Goal: Task Accomplishment & Management: Manage account settings

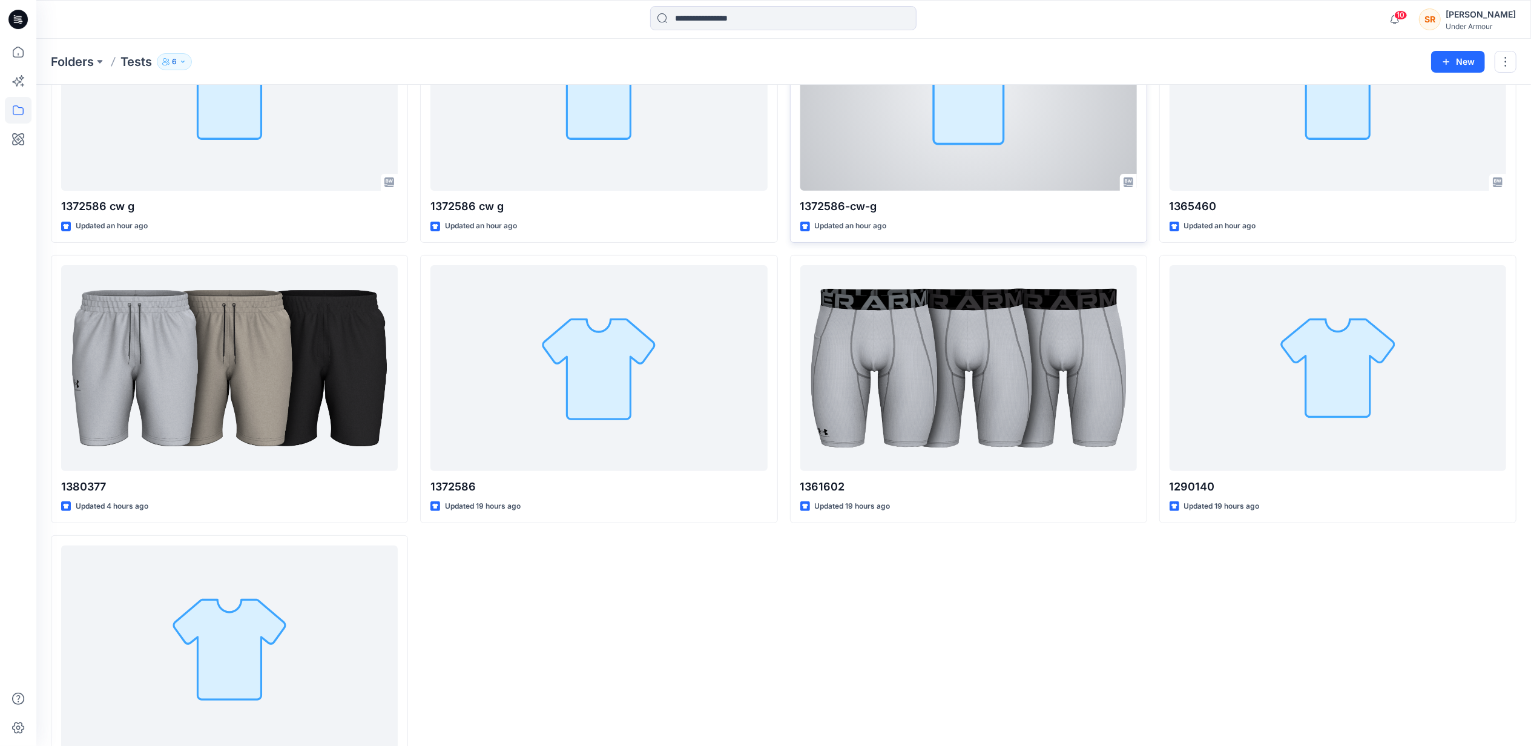
scroll to position [234, 0]
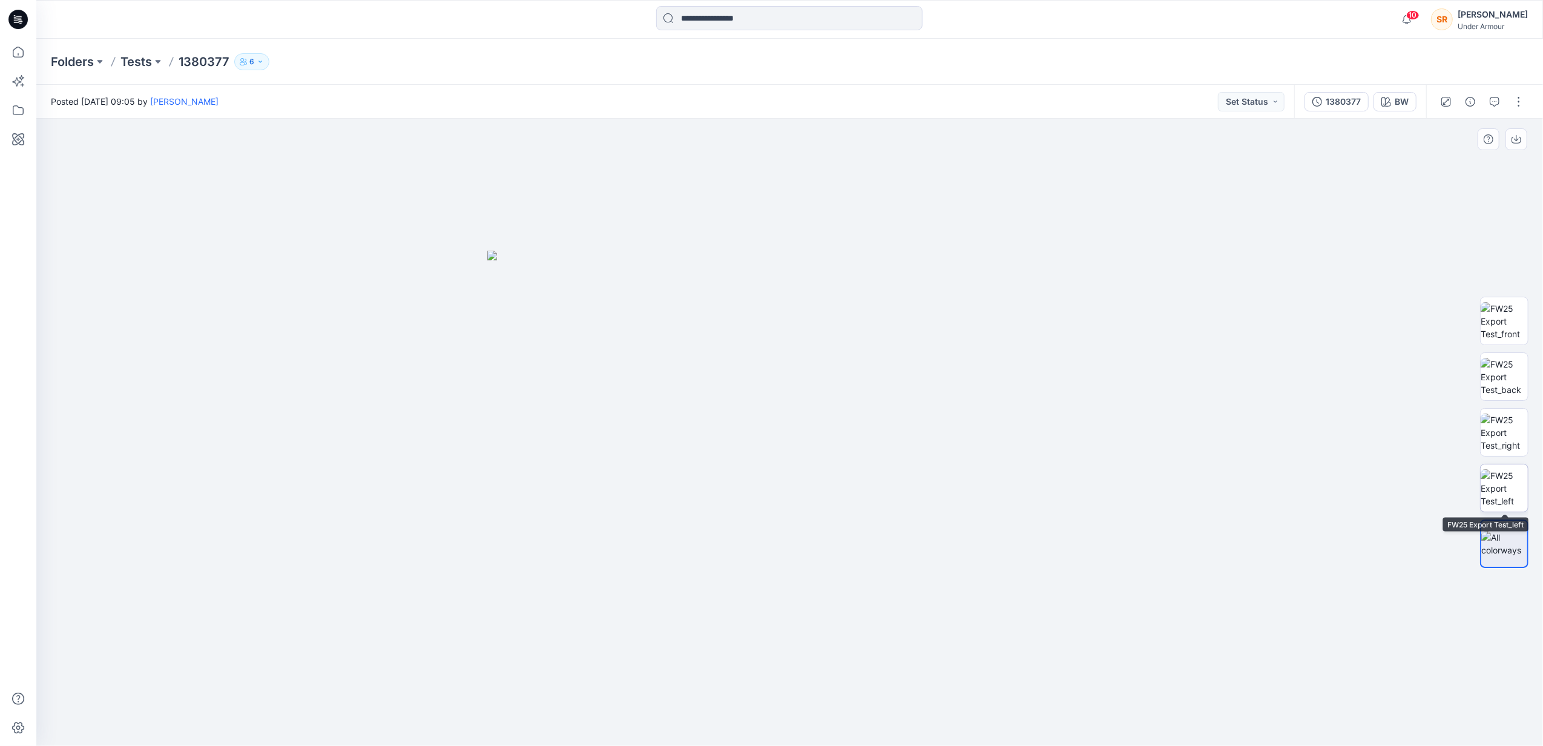
click at [1503, 500] on img at bounding box center [1504, 488] width 47 height 38
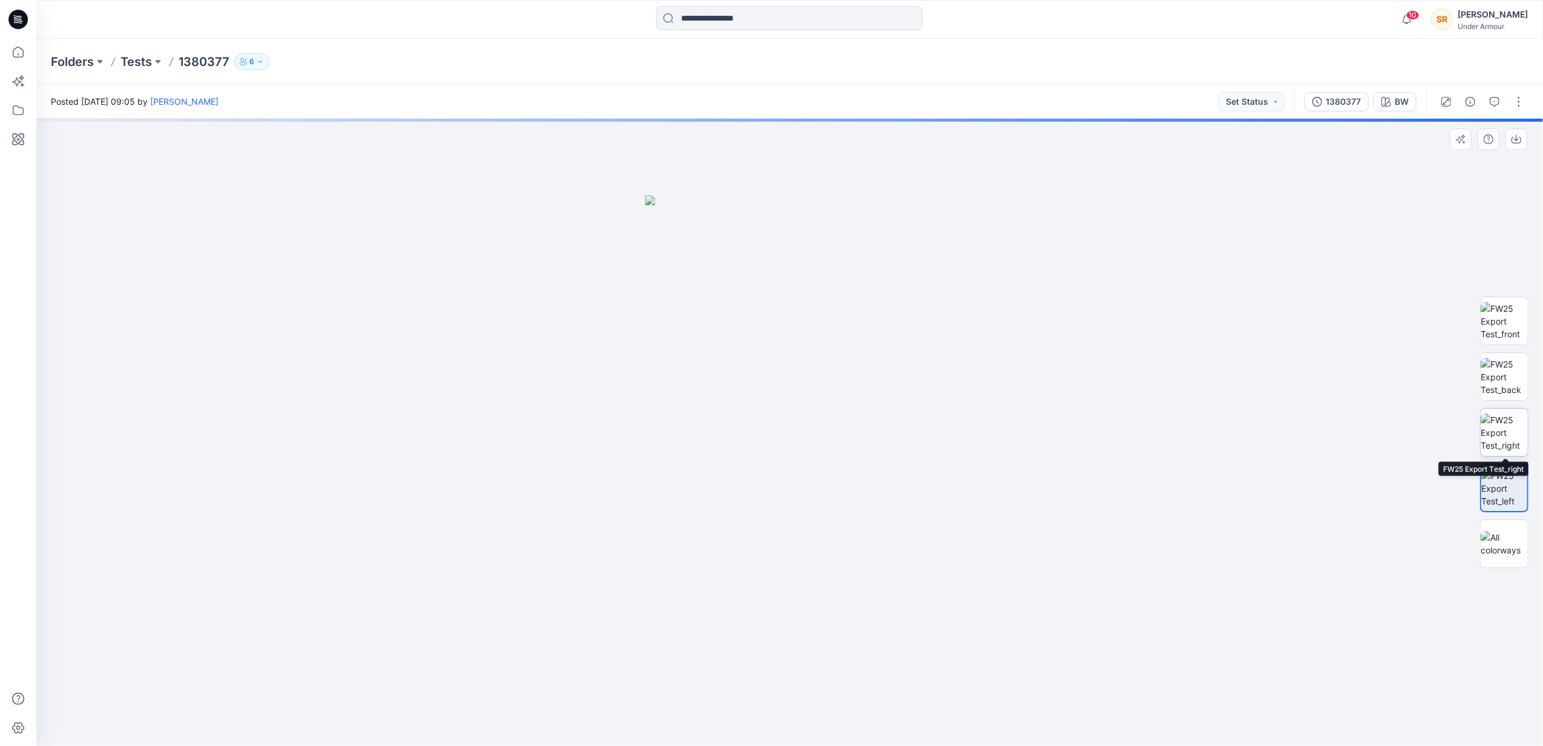
click at [1493, 420] on img at bounding box center [1504, 433] width 47 height 38
click at [1500, 381] on img at bounding box center [1504, 377] width 47 height 38
click at [1510, 325] on img at bounding box center [1504, 321] width 47 height 38
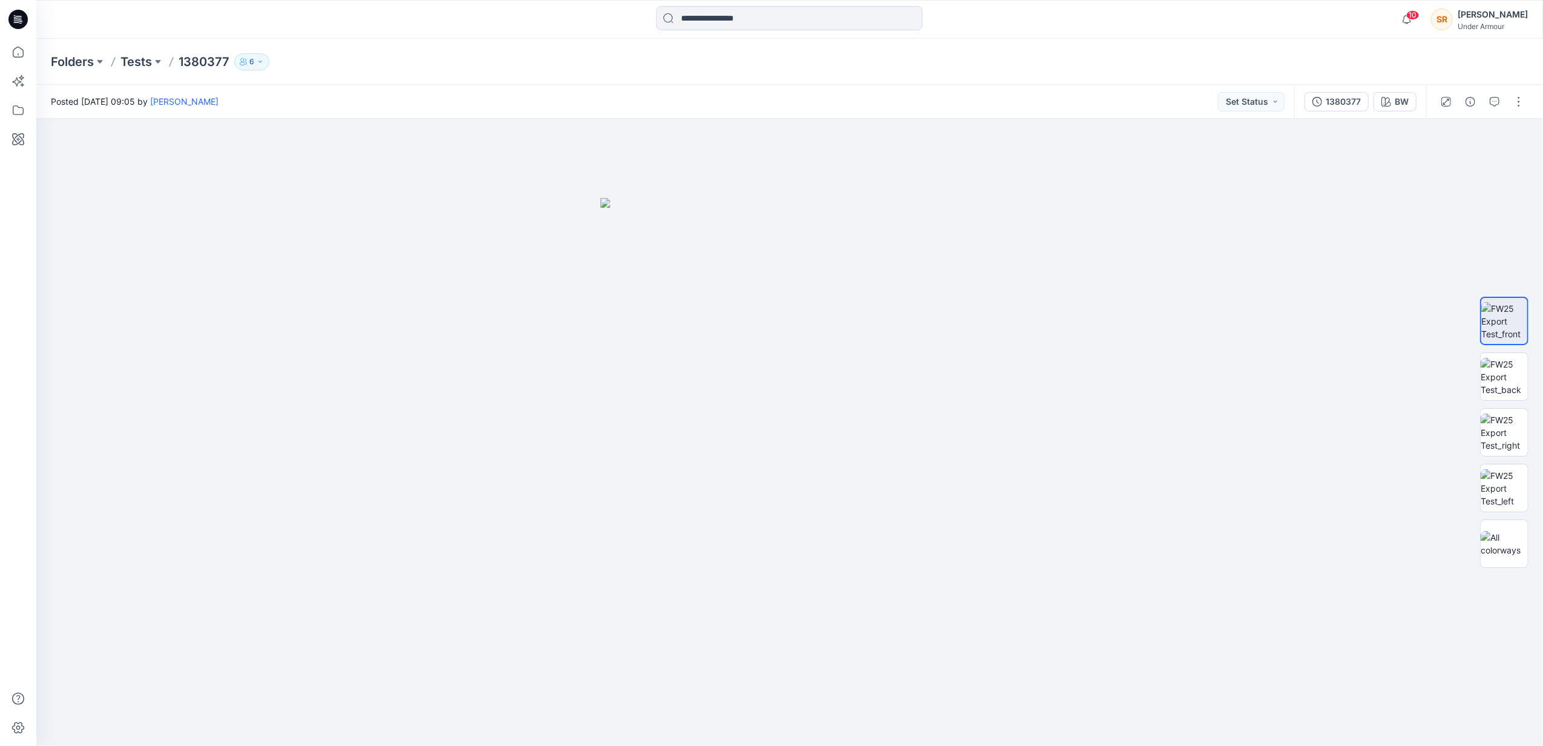
click at [148, 70] on div "Folders Tests 1380377 6" at bounding box center [789, 62] width 1507 height 46
click at [147, 66] on p "Tests" at bounding box center [135, 61] width 31 height 17
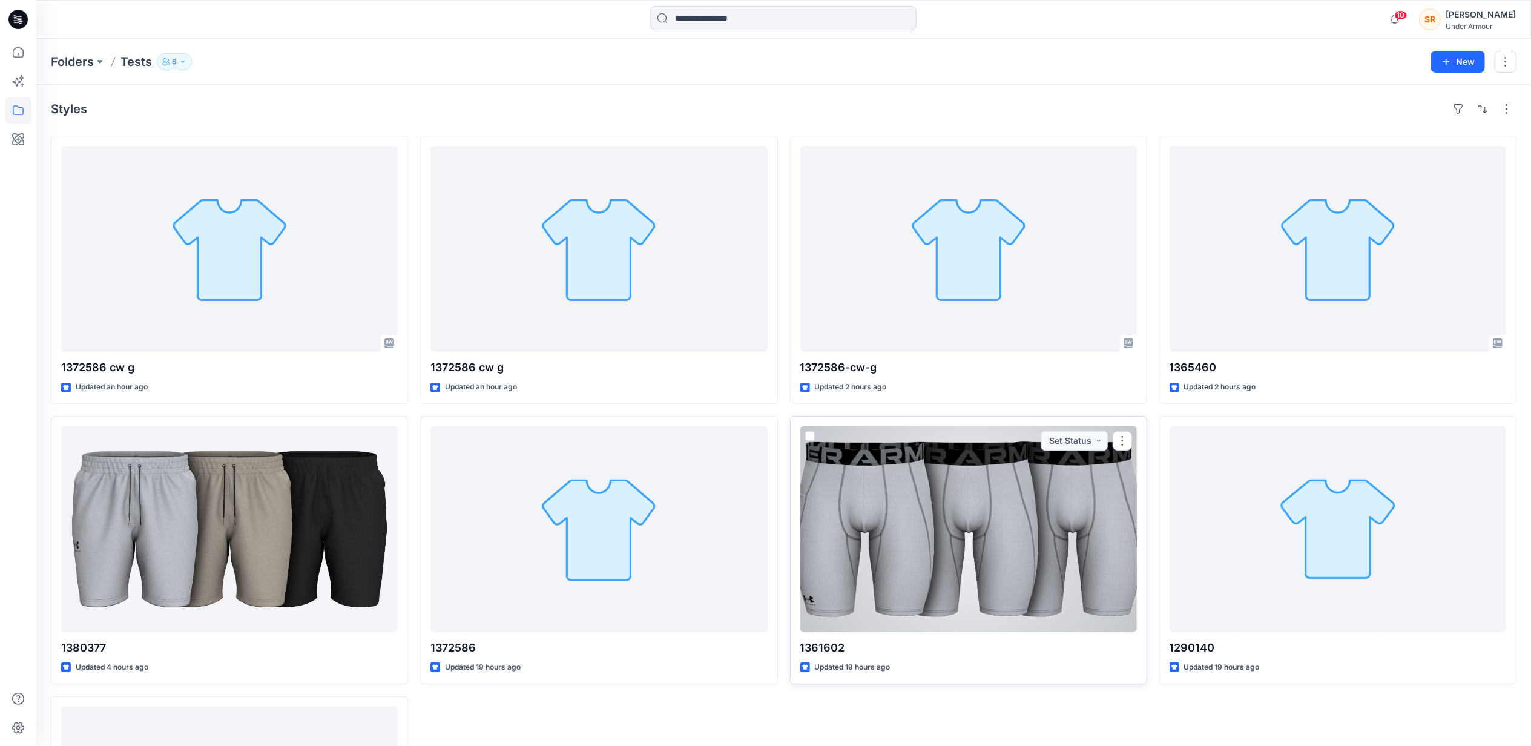
scroll to position [234, 0]
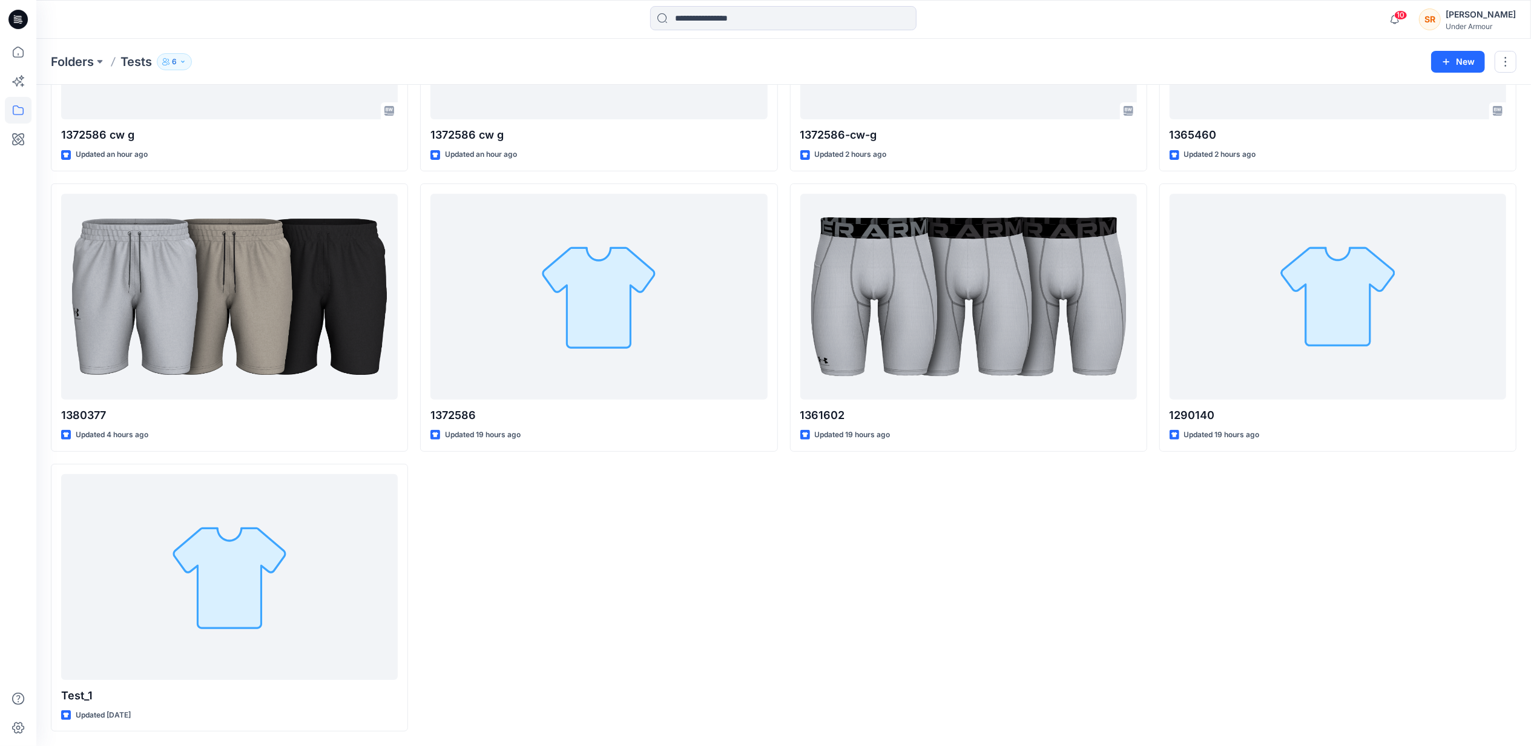
click at [189, 64] on button "6" at bounding box center [174, 61] width 35 height 17
click at [291, 42] on div "Folders Tests 6 Folder Access Members Only Browzwear Support Moderator Ewa Sołt…" at bounding box center [783, 62] width 1495 height 46
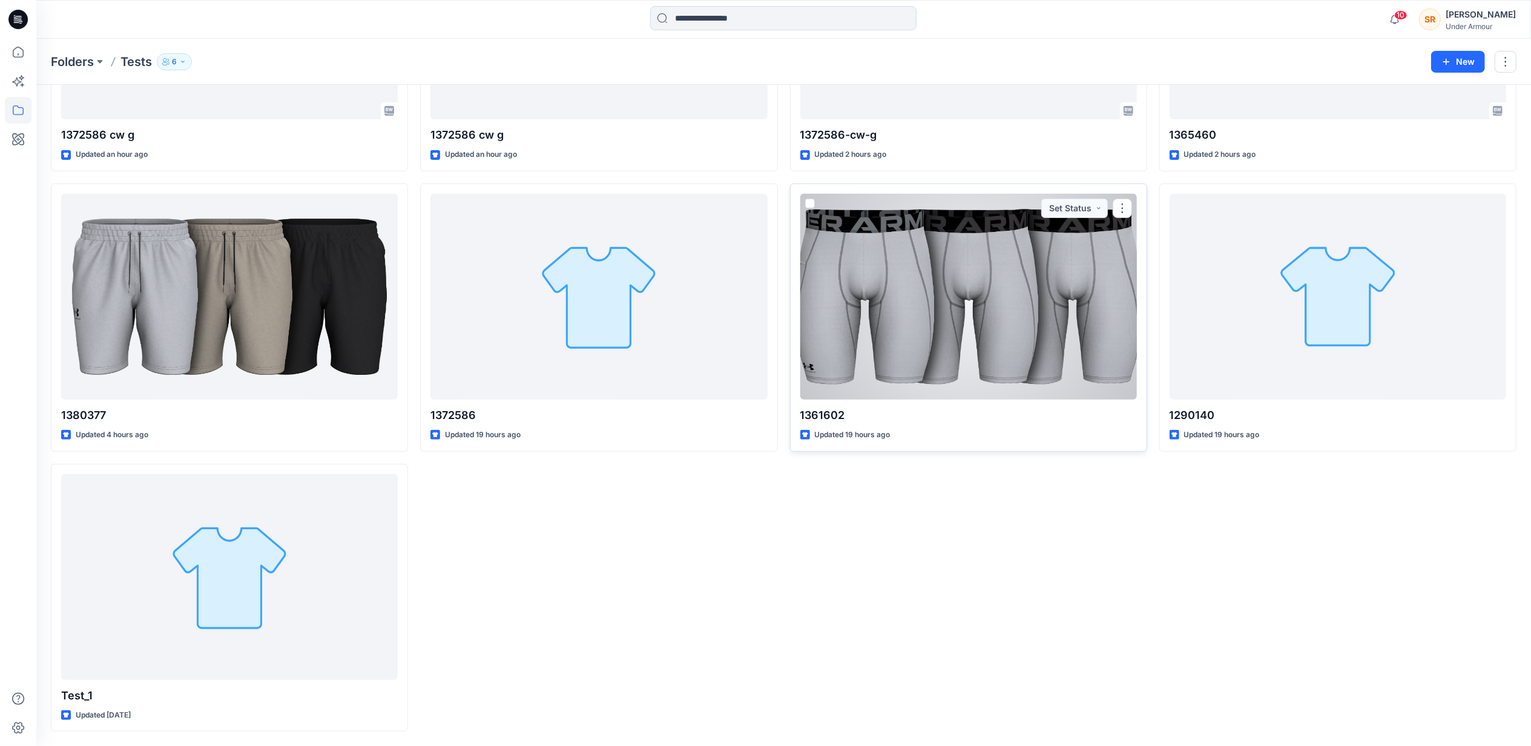
click at [893, 349] on div at bounding box center [968, 297] width 337 height 206
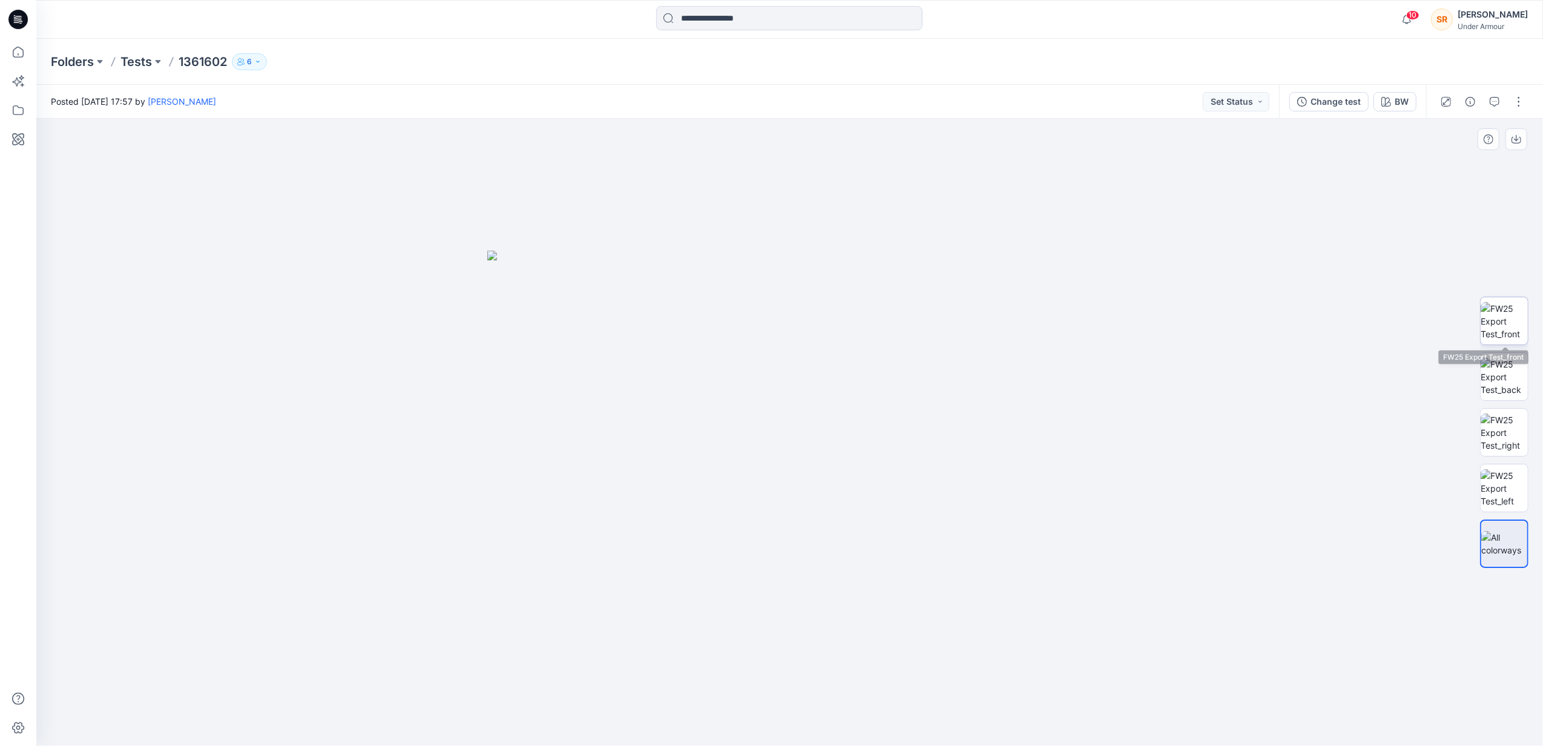
click at [1497, 317] on img at bounding box center [1504, 321] width 47 height 38
click at [1519, 386] on img at bounding box center [1504, 377] width 47 height 38
click at [878, 477] on img at bounding box center [790, 474] width 365 height 543
click at [156, 63] on button at bounding box center [158, 61] width 12 height 17
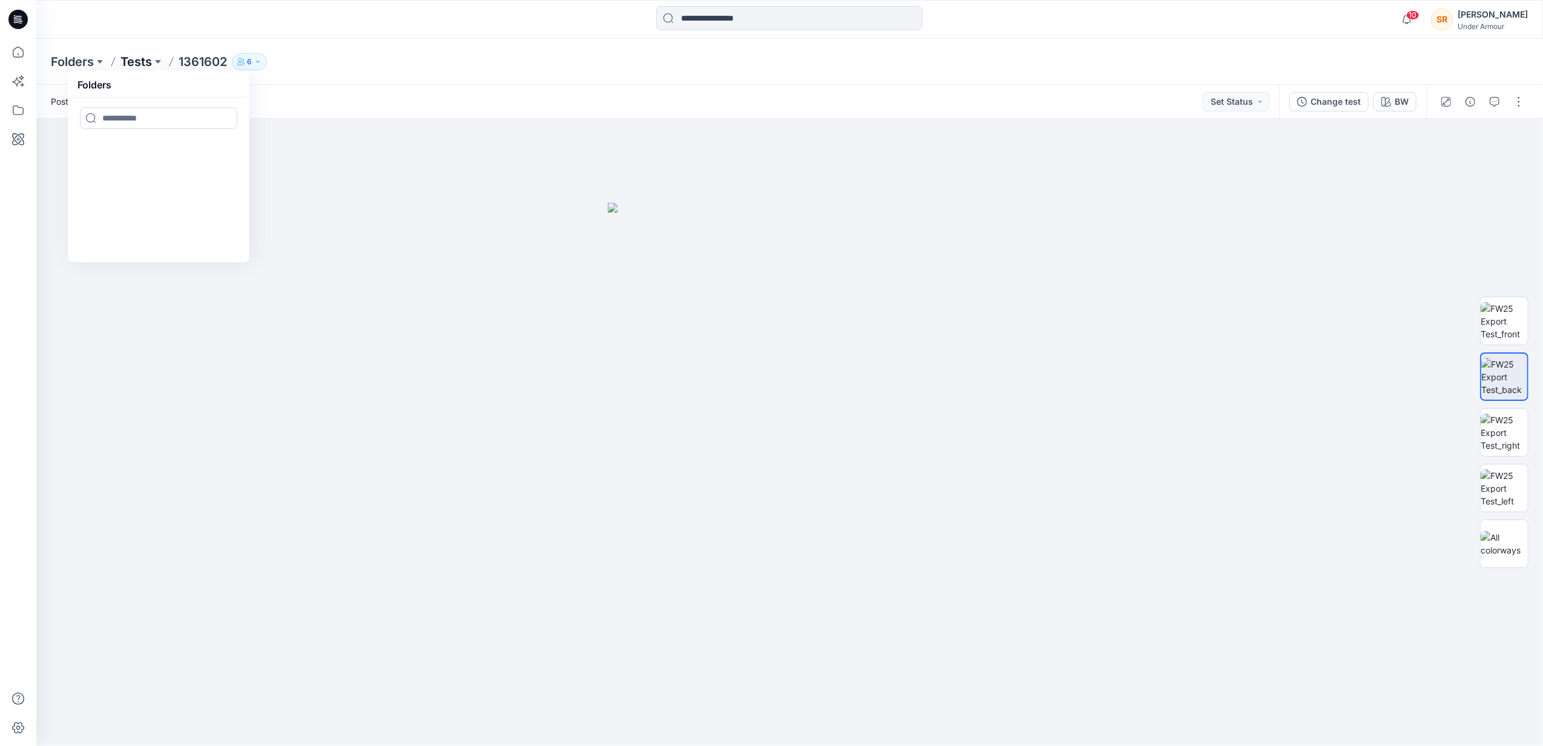
click at [144, 61] on p "Tests" at bounding box center [135, 61] width 31 height 17
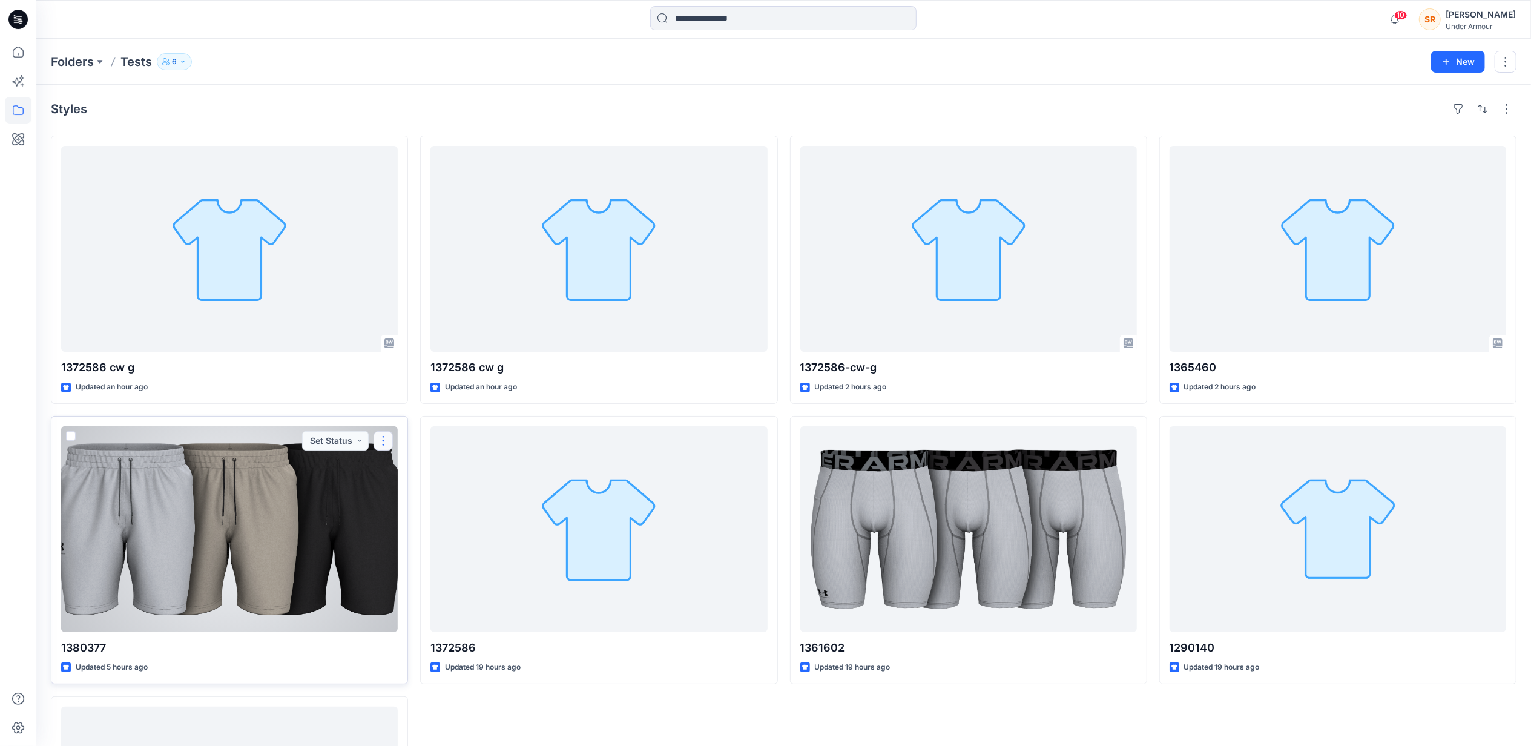
click at [386, 442] on button "button" at bounding box center [383, 440] width 19 height 19
click at [325, 533] on div at bounding box center [229, 529] width 337 height 206
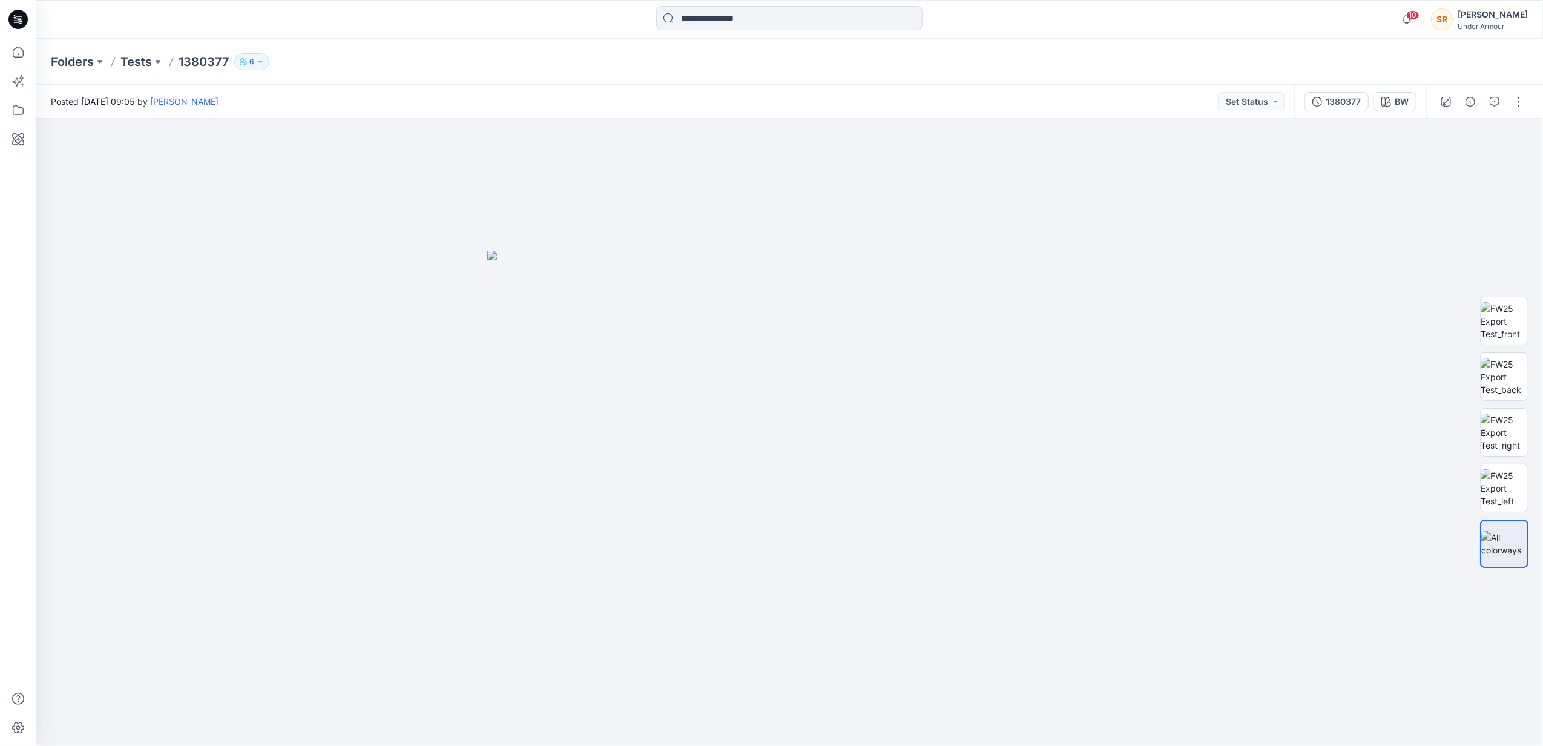
click at [255, 57] on button "6" at bounding box center [251, 61] width 35 height 17
click at [392, 97] on icon "Manage Users" at bounding box center [397, 96] width 10 height 10
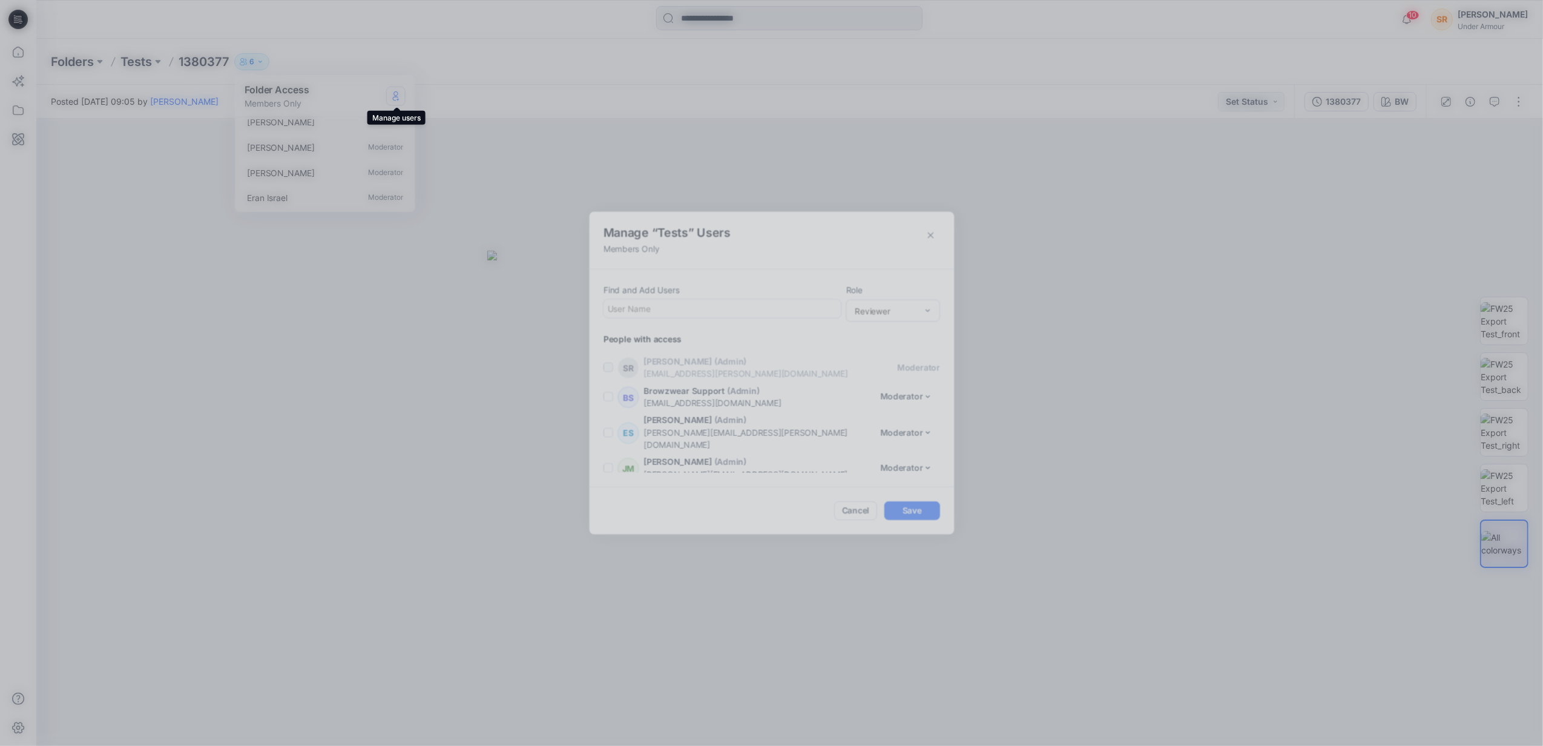
scroll to position [56, 0]
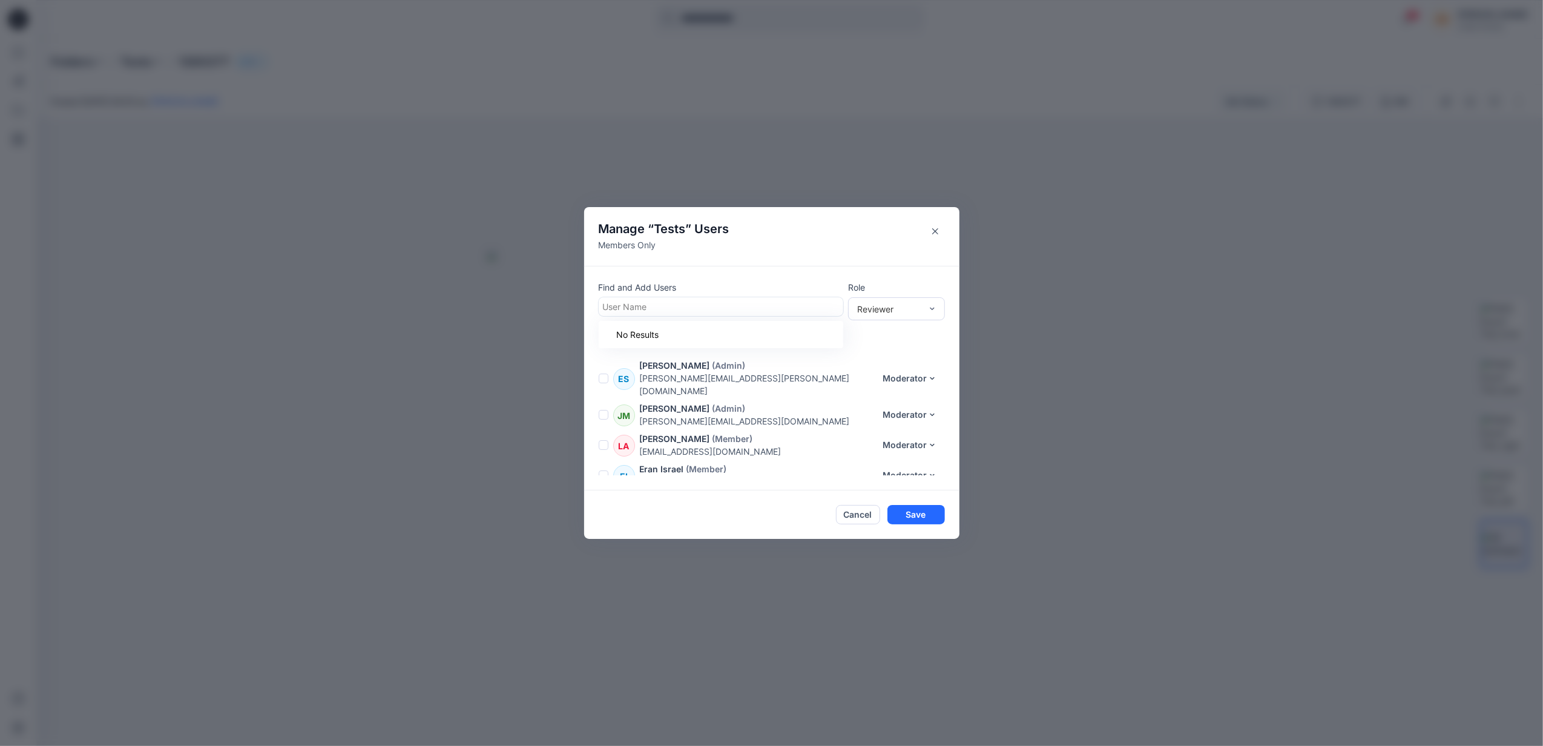
click at [630, 300] on div at bounding box center [721, 306] width 236 height 15
type input "***"
click at [667, 330] on p "Rylee Price" at bounding box center [649, 337] width 44 height 16
click at [926, 506] on button "Save" at bounding box center [917, 515] width 58 height 19
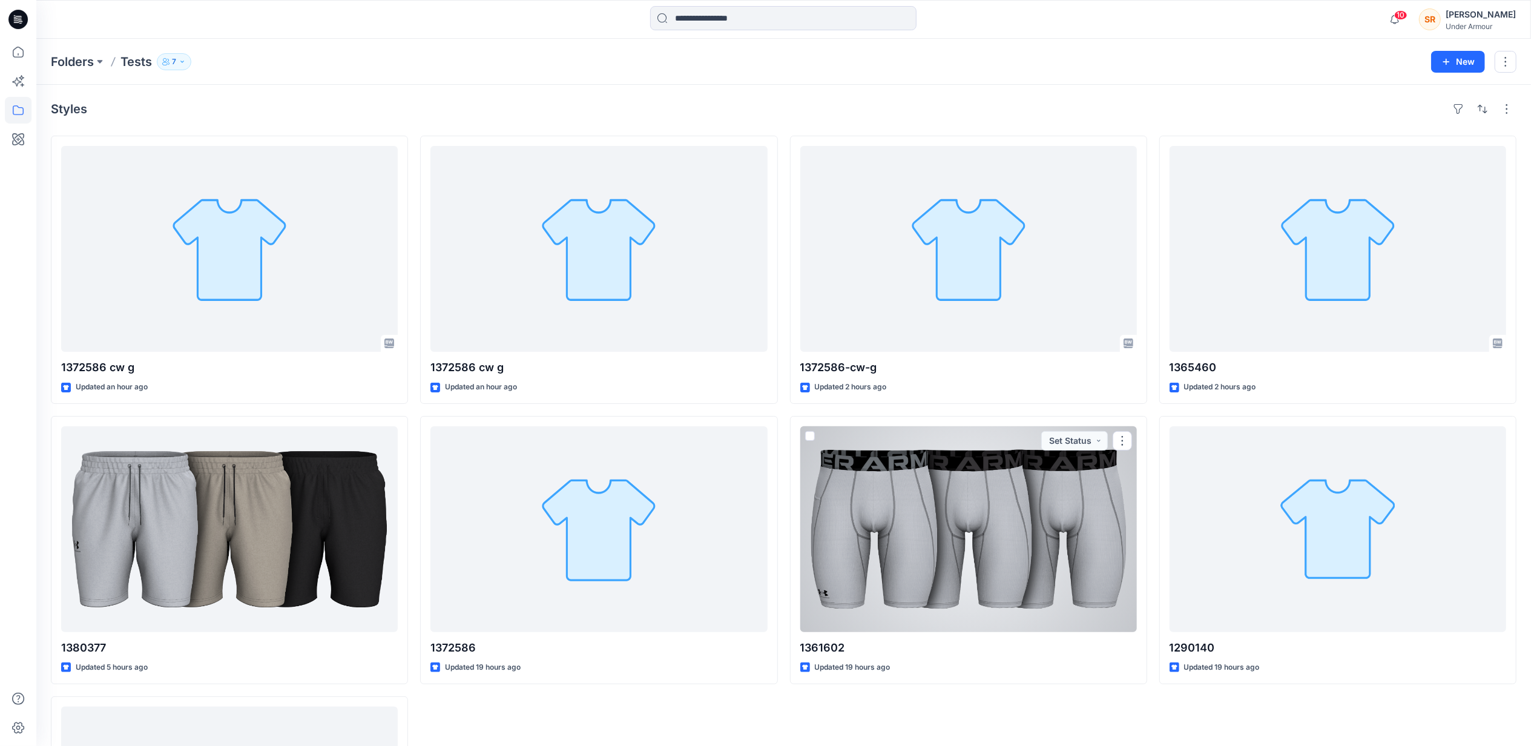
click at [1042, 528] on div at bounding box center [968, 529] width 337 height 206
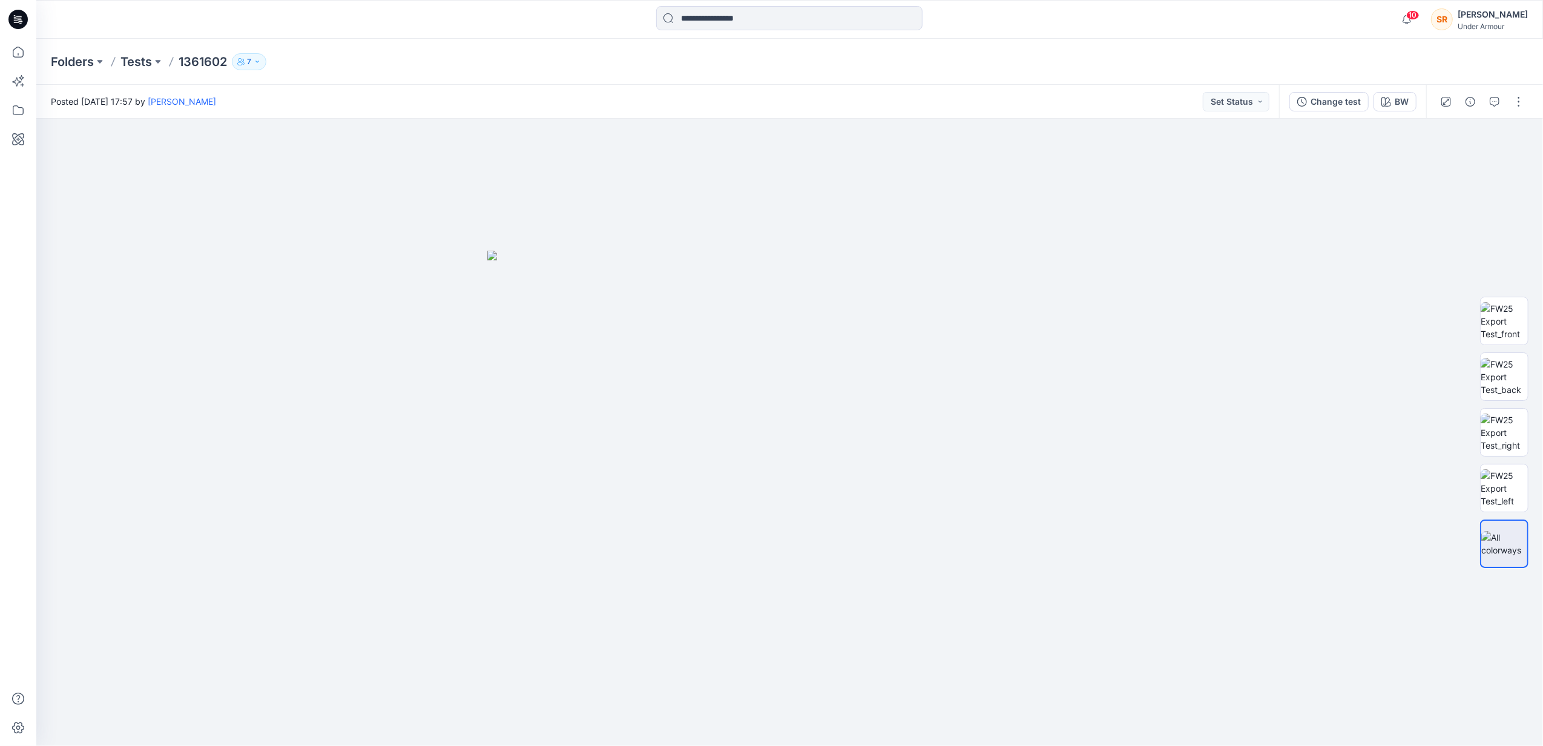
click at [260, 59] on icon "button" at bounding box center [257, 61] width 7 height 7
click at [395, 93] on icon "Manage Users" at bounding box center [396, 96] width 10 height 10
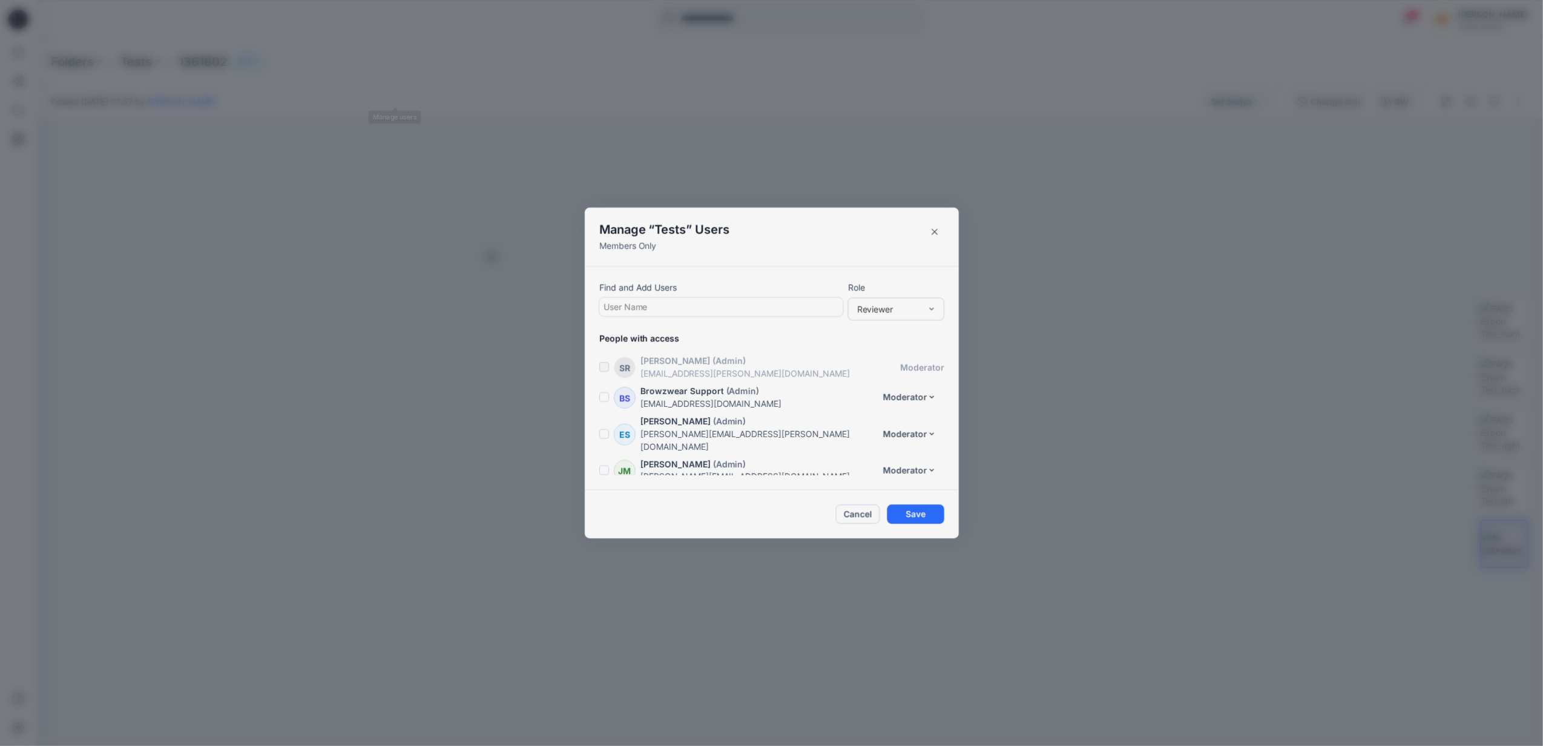
scroll to position [86, 0]
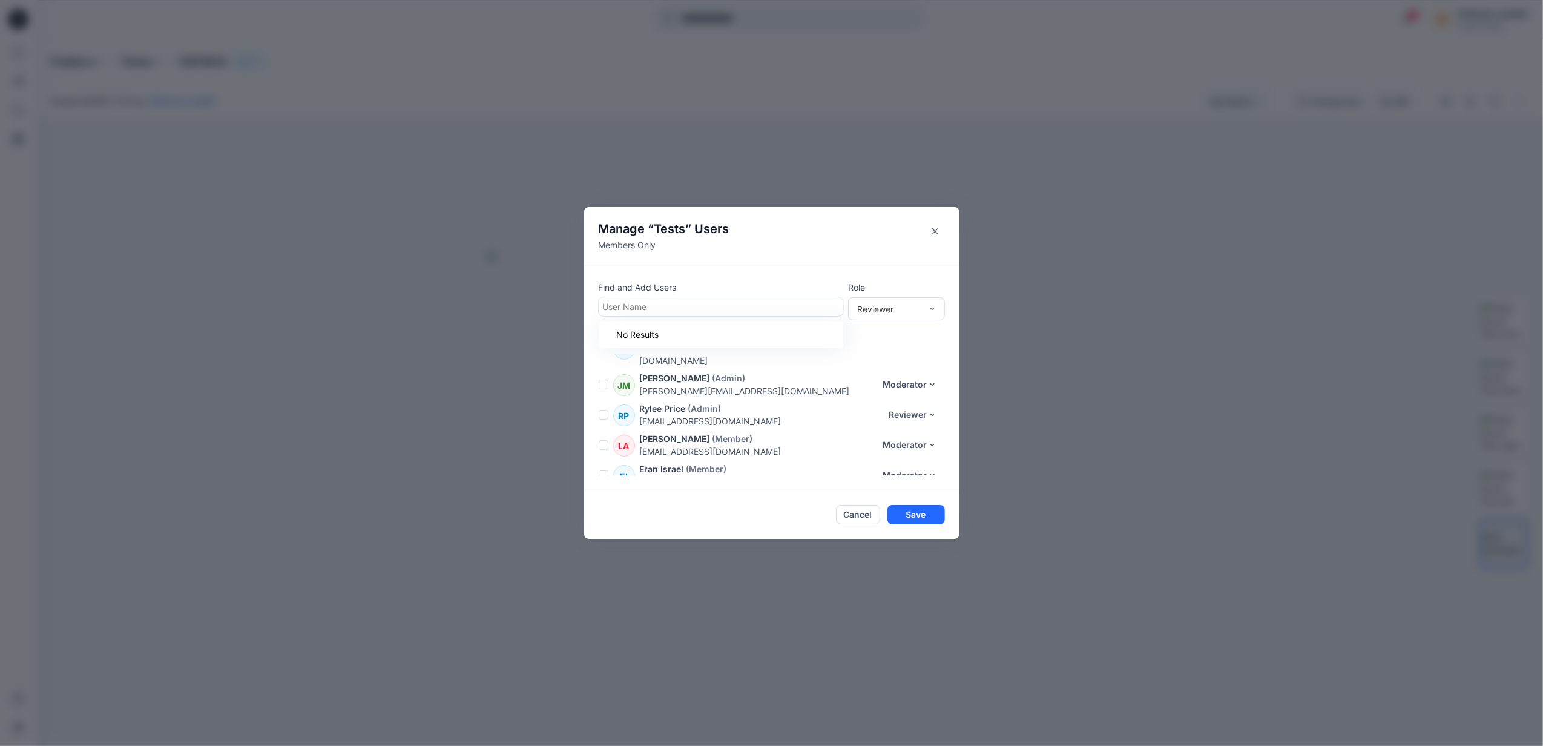
click at [662, 308] on div at bounding box center [721, 306] width 236 height 15
type input "*****"
click at [664, 306] on div at bounding box center [721, 306] width 236 height 15
type input "**"
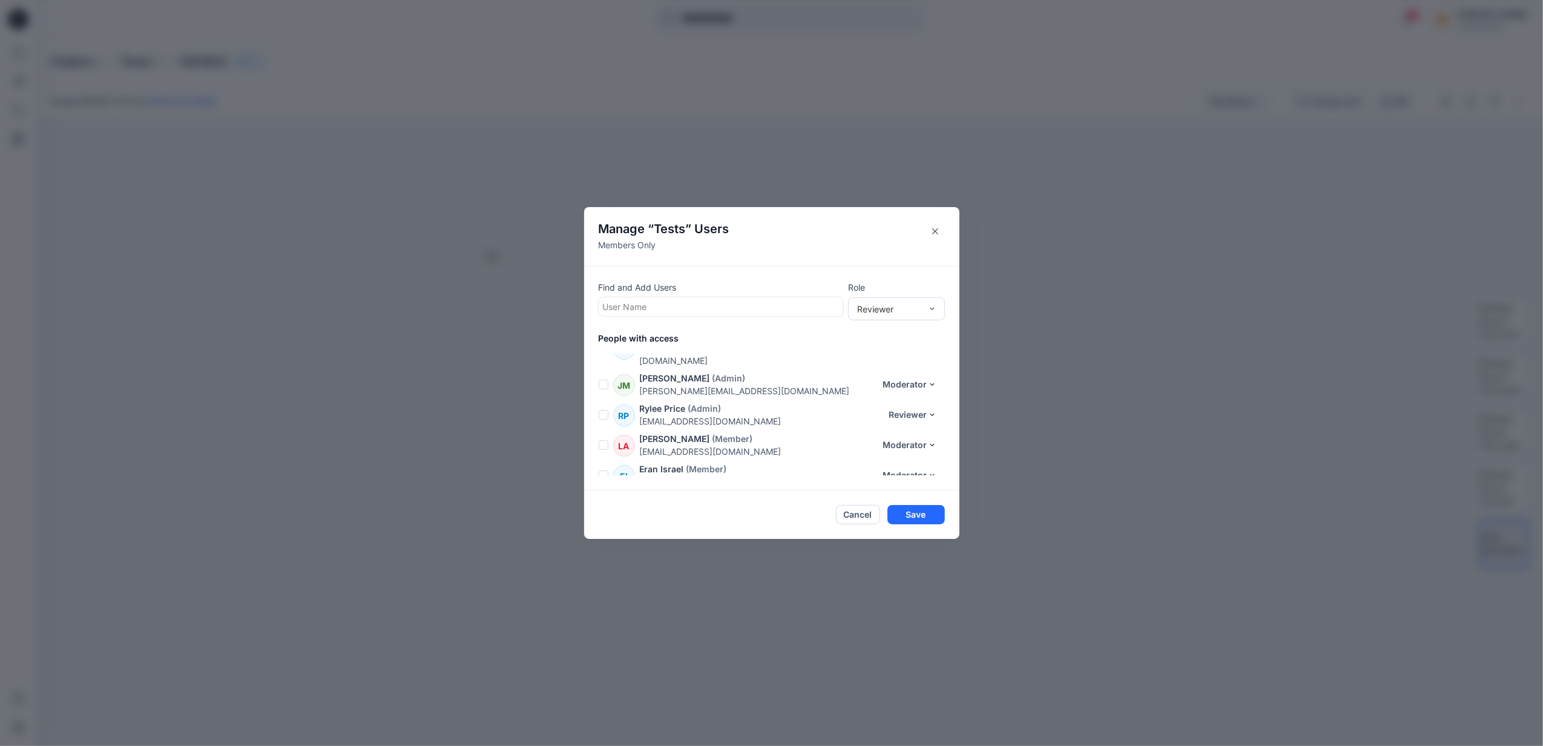
click at [751, 299] on div at bounding box center [721, 306] width 236 height 15
click at [688, 415] on p "rprice@underarmour.com" at bounding box center [761, 421] width 242 height 13
drag, startPoint x: 656, startPoint y: 317, endPoint x: 649, endPoint y: 299, distance: 19.6
click at [656, 315] on div "Find and Add Users User Name Role Reviewer People with access SR Sabina Rusinek…" at bounding box center [771, 378] width 375 height 225
click at [649, 299] on div at bounding box center [721, 306] width 236 height 15
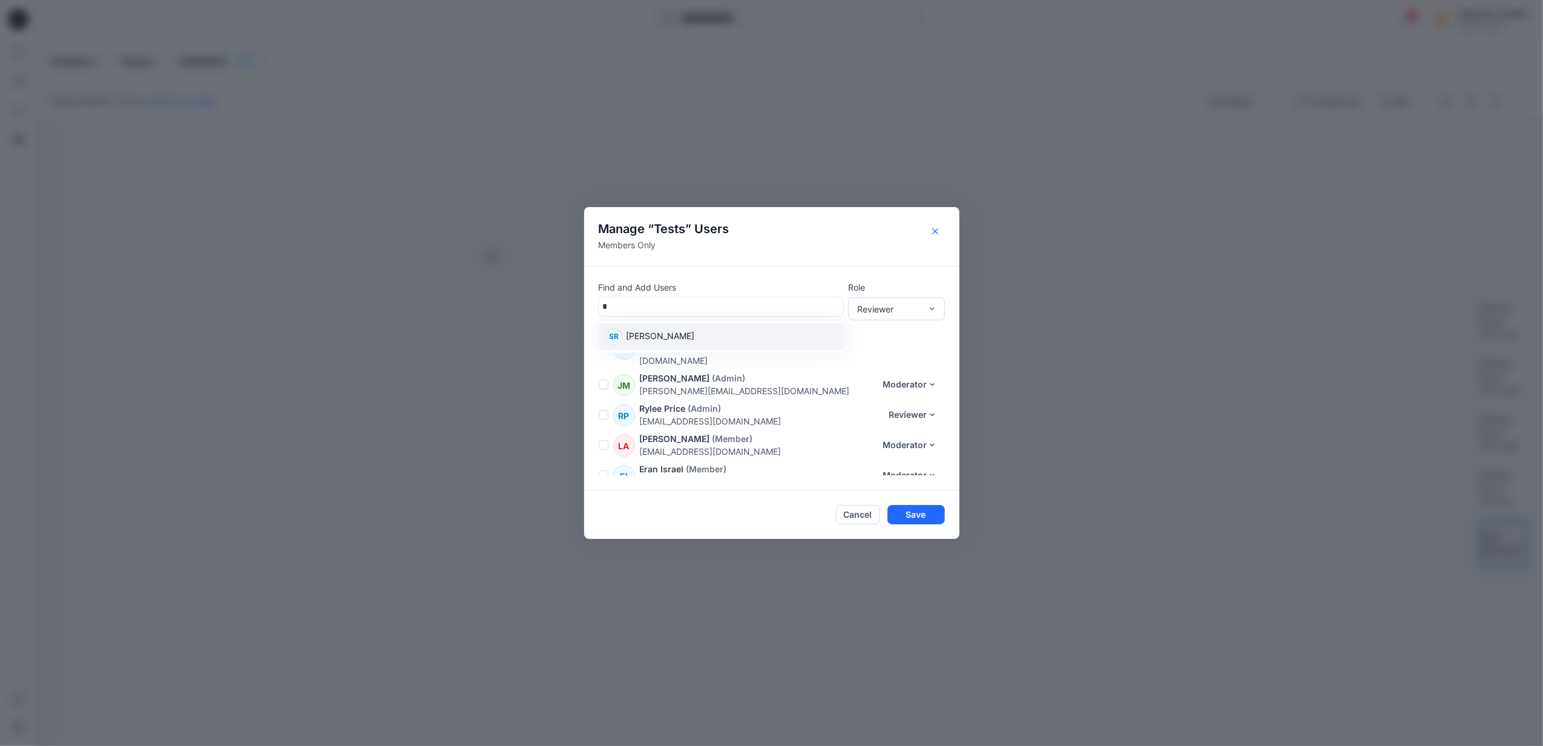
type input "*"
click at [935, 228] on icon "Close" at bounding box center [935, 231] width 6 height 6
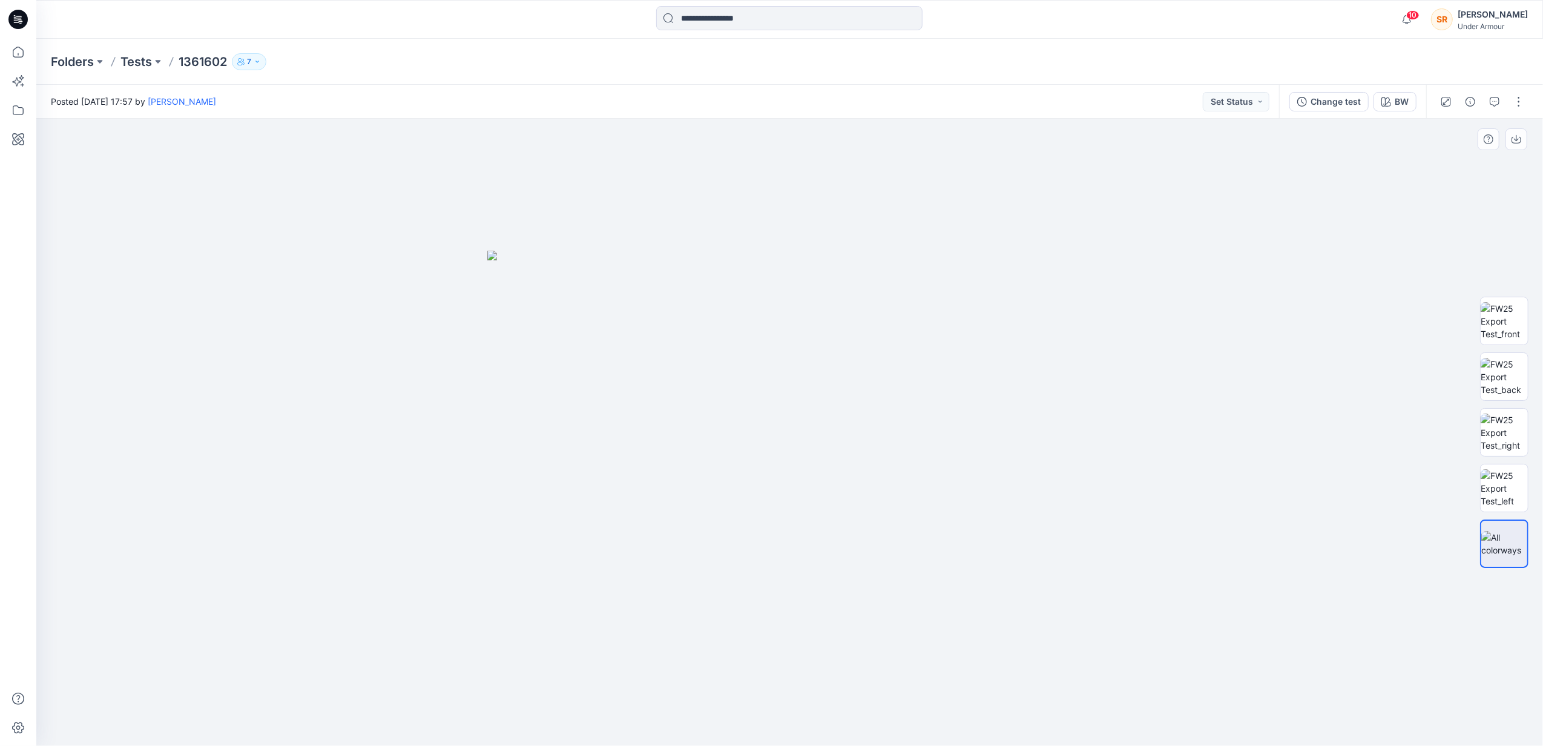
click at [880, 185] on div at bounding box center [789, 432] width 1507 height 627
click at [257, 58] on icon "button" at bounding box center [257, 61] width 7 height 7
click at [1512, 441] on img at bounding box center [1504, 433] width 47 height 38
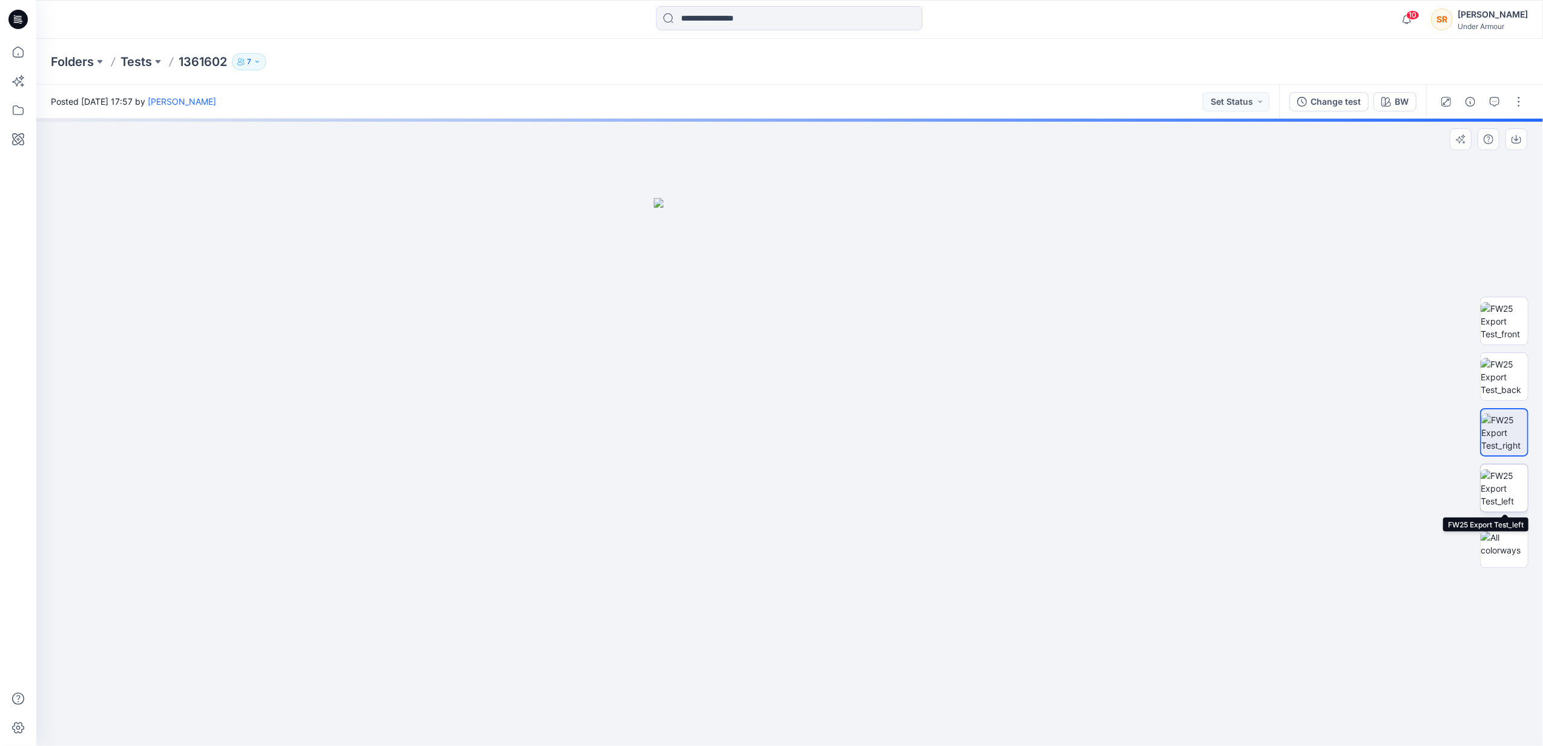
click at [1512, 475] on img at bounding box center [1504, 488] width 47 height 38
click at [1505, 308] on img at bounding box center [1504, 321] width 47 height 38
